Goal: Find specific page/section

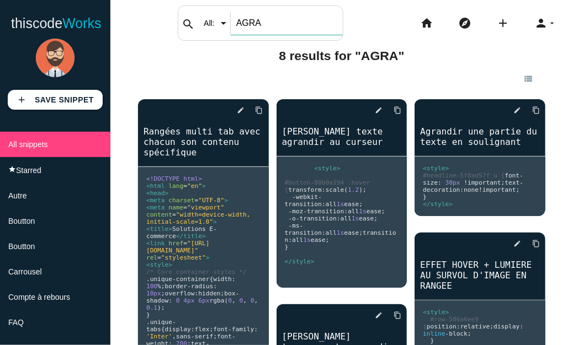
click at [237, 31] on input "AGRA" at bounding box center [287, 23] width 112 height 23
click at [247, 27] on input "RA" at bounding box center [287, 23] width 112 height 23
type input "R"
type input "[PERSON_NAME]"
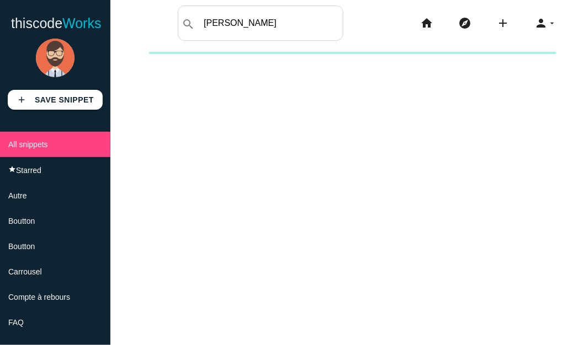
click at [269, 115] on div "New collection Cancel Create" at bounding box center [341, 224] width 462 height 345
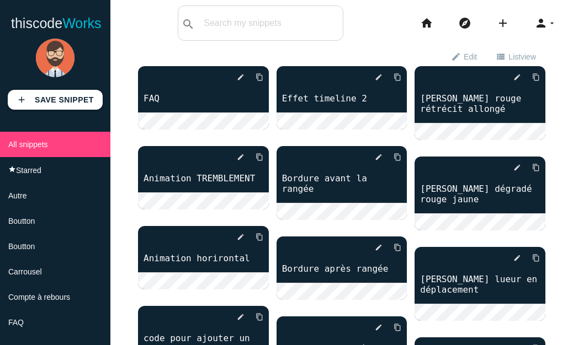
click at [200, 24] on div "search All: All: Code: Title: Tag: All: Code: Title: Tag:" at bounding box center [261, 23] width 166 height 35
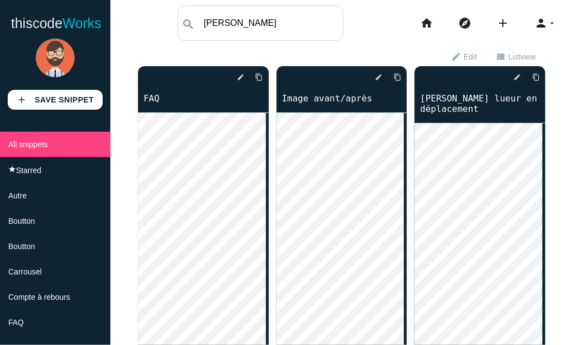
type input "[PERSON_NAME]"
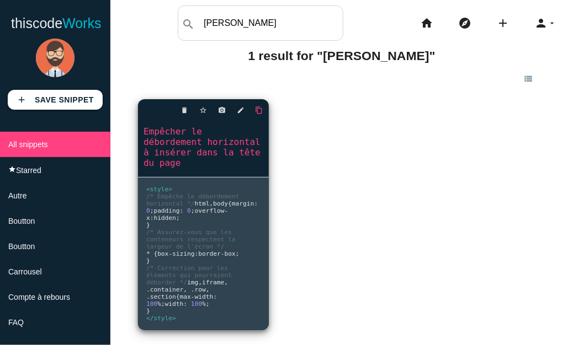
click at [255, 110] on icon "content_copy" at bounding box center [259, 110] width 8 height 20
